Goal: Navigation & Orientation: Understand site structure

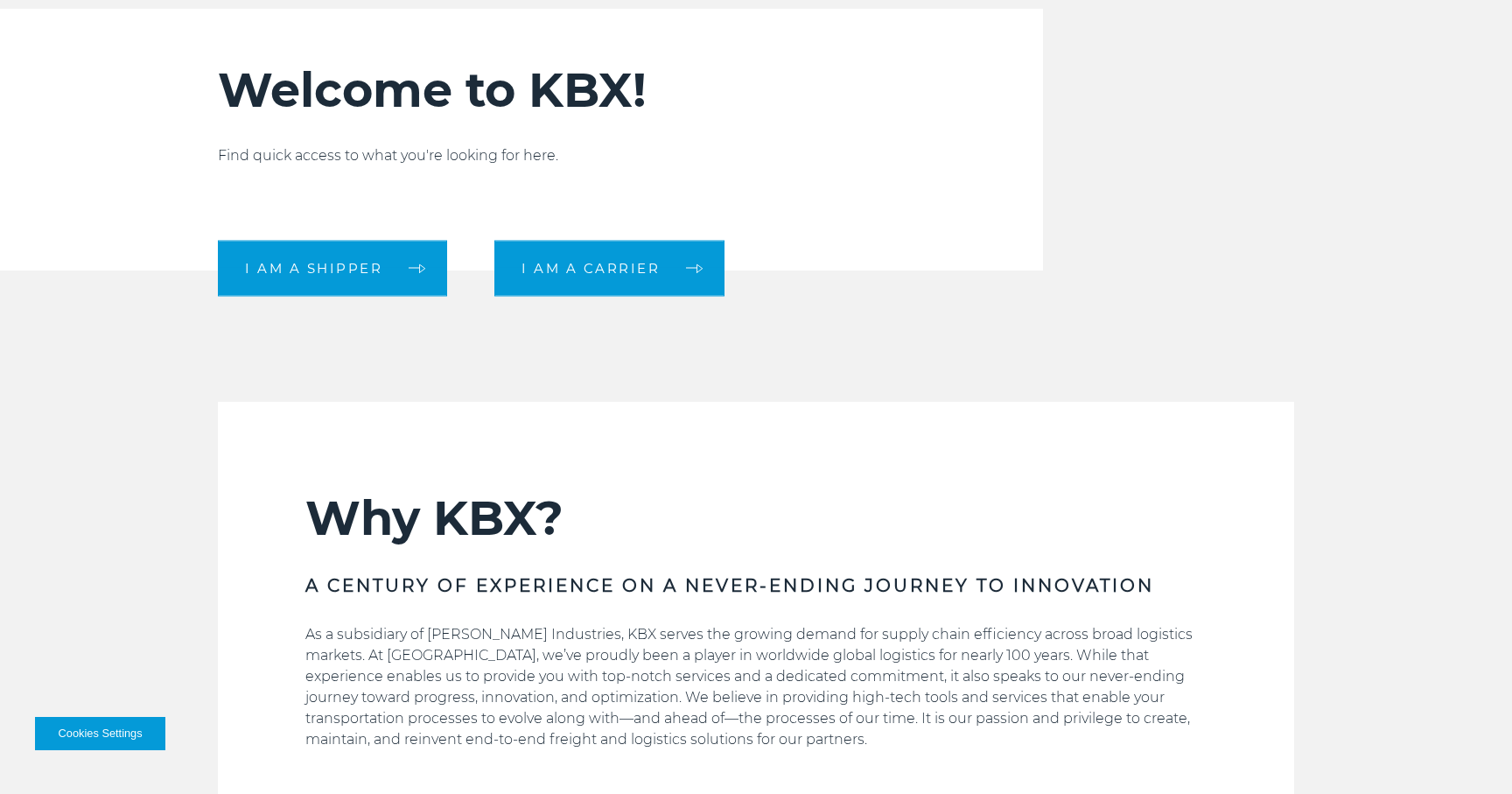
scroll to position [590, 0]
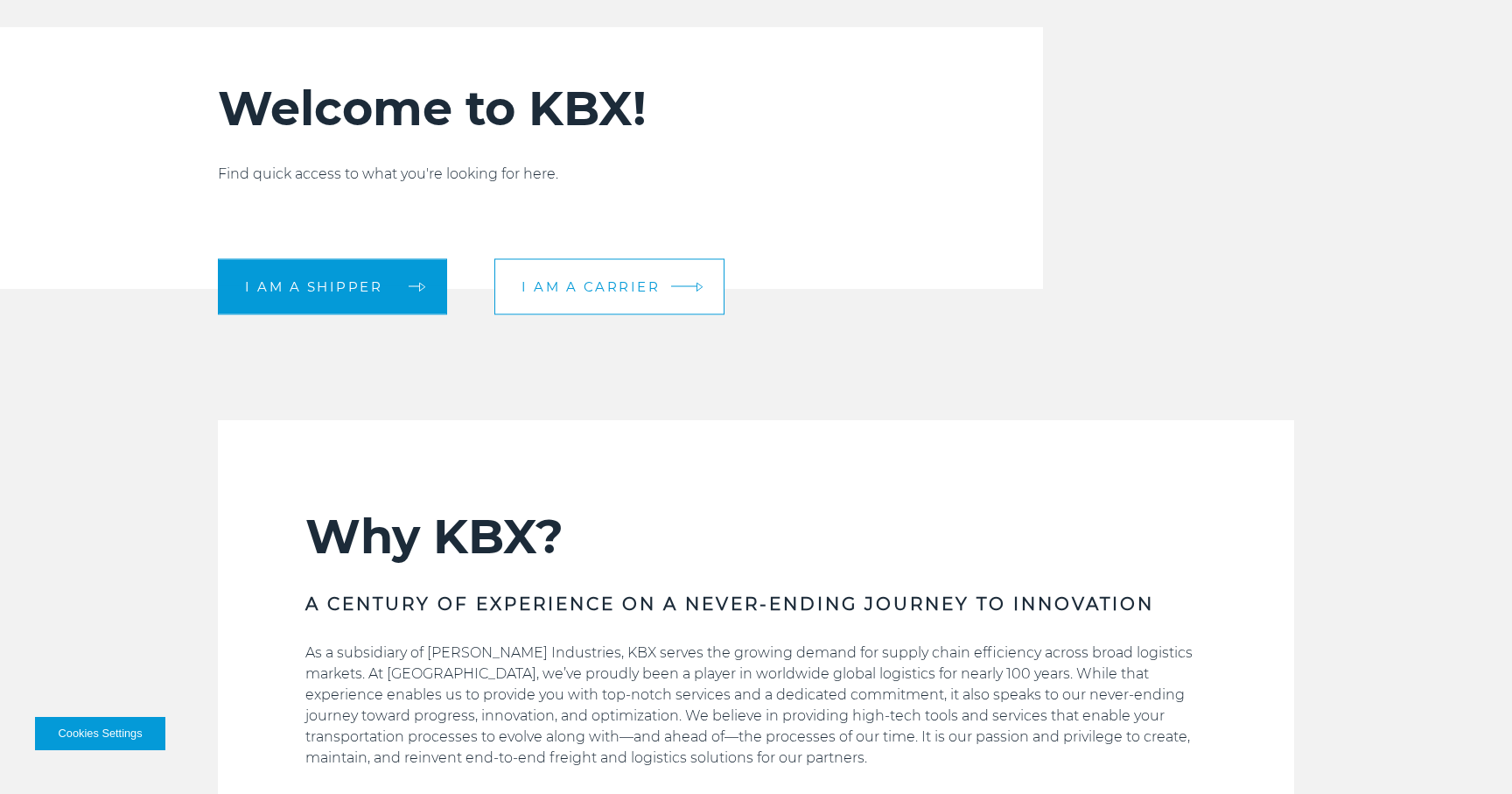
click at [557, 308] on link "I am a carrier" at bounding box center [609, 285] width 230 height 56
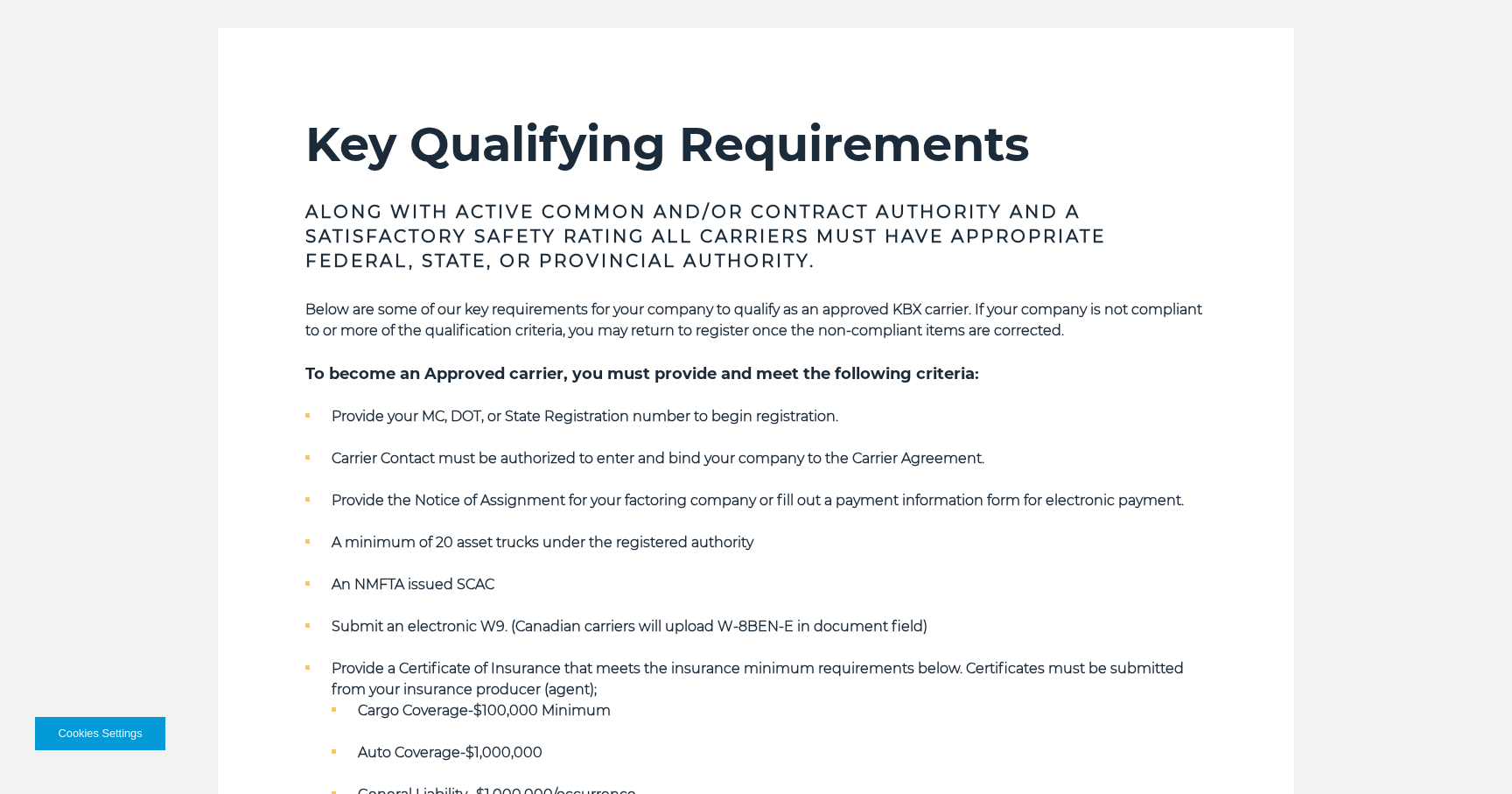
scroll to position [556, 0]
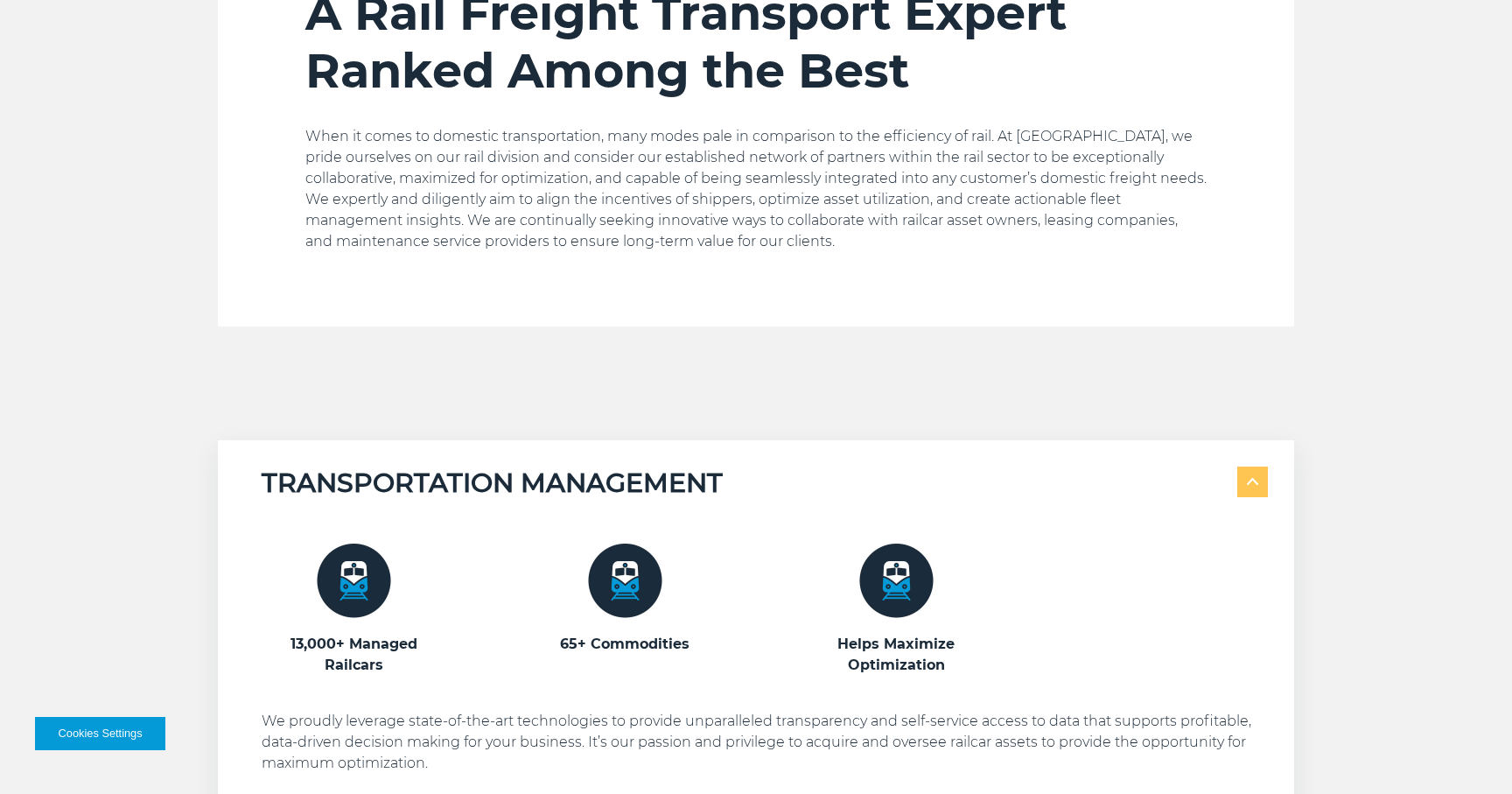
scroll to position [179, 0]
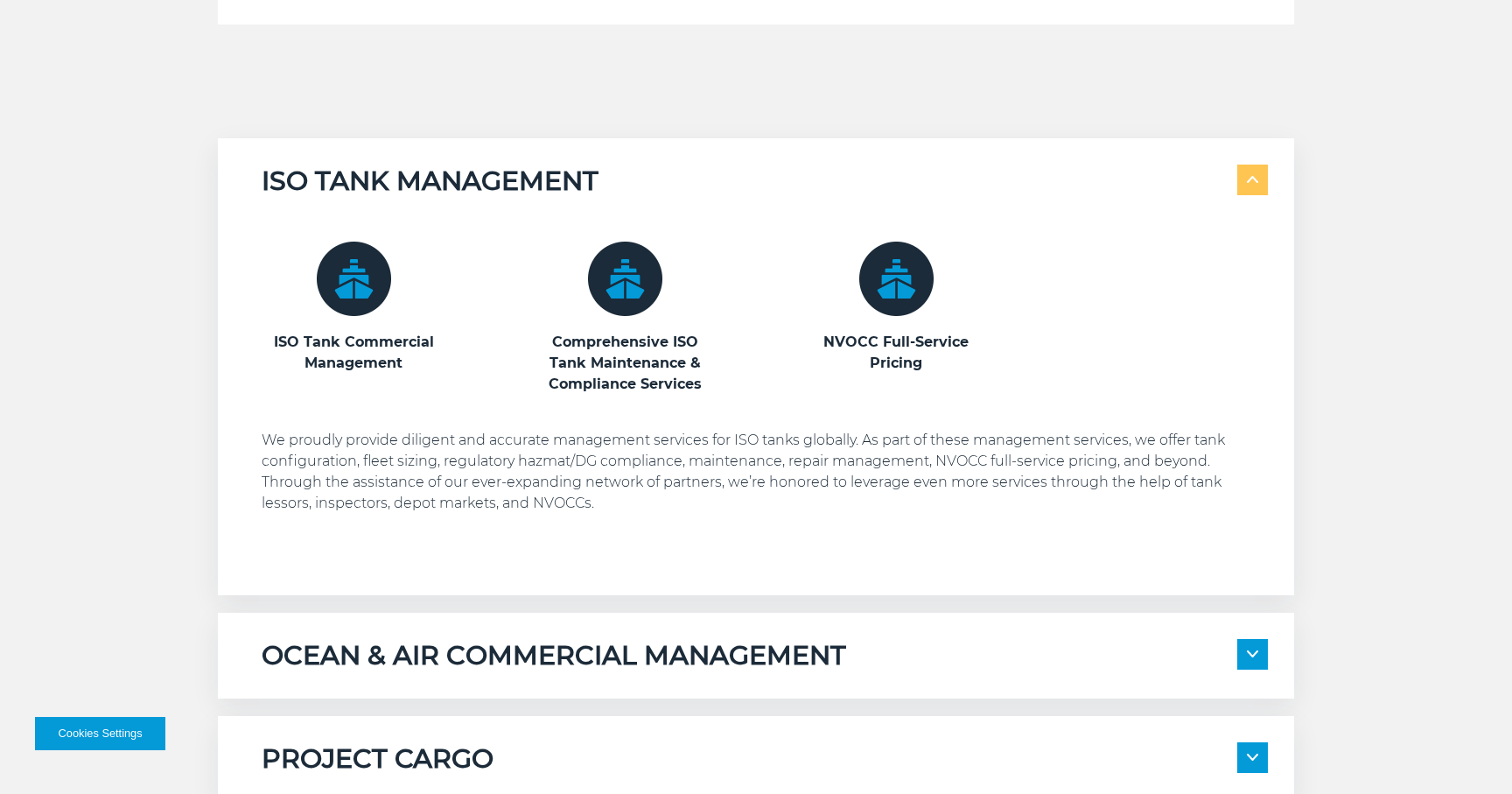
scroll to position [947, 0]
